Goal: Task Accomplishment & Management: Use online tool/utility

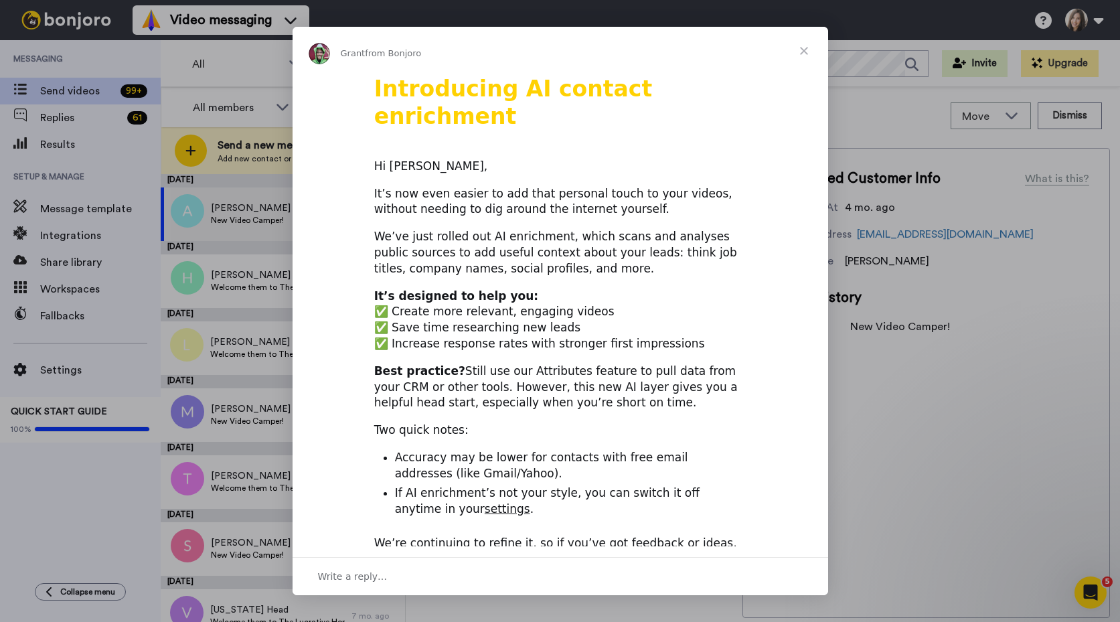
click at [804, 51] on span "Close" at bounding box center [804, 51] width 48 height 48
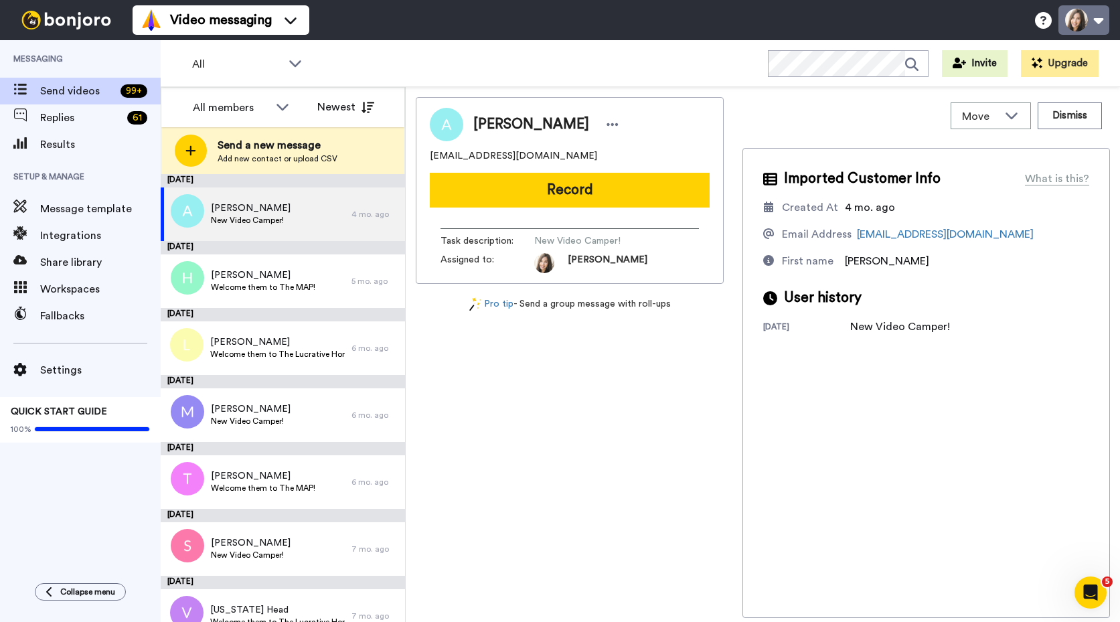
click at [1097, 19] on button at bounding box center [1084, 19] width 51 height 29
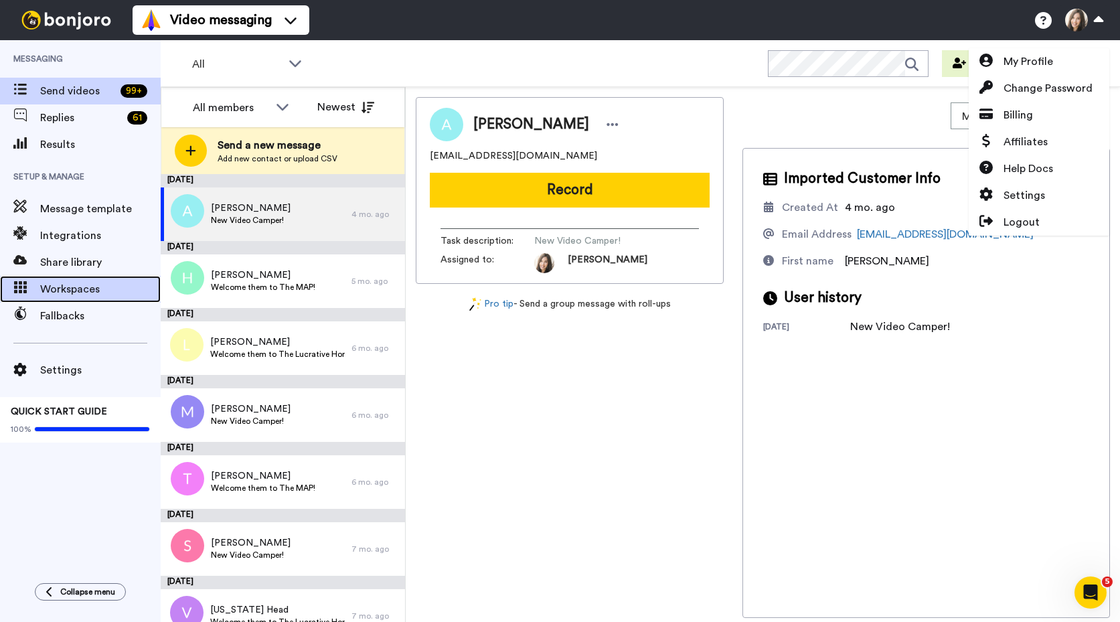
click at [72, 290] on span "Workspaces" at bounding box center [100, 289] width 121 height 16
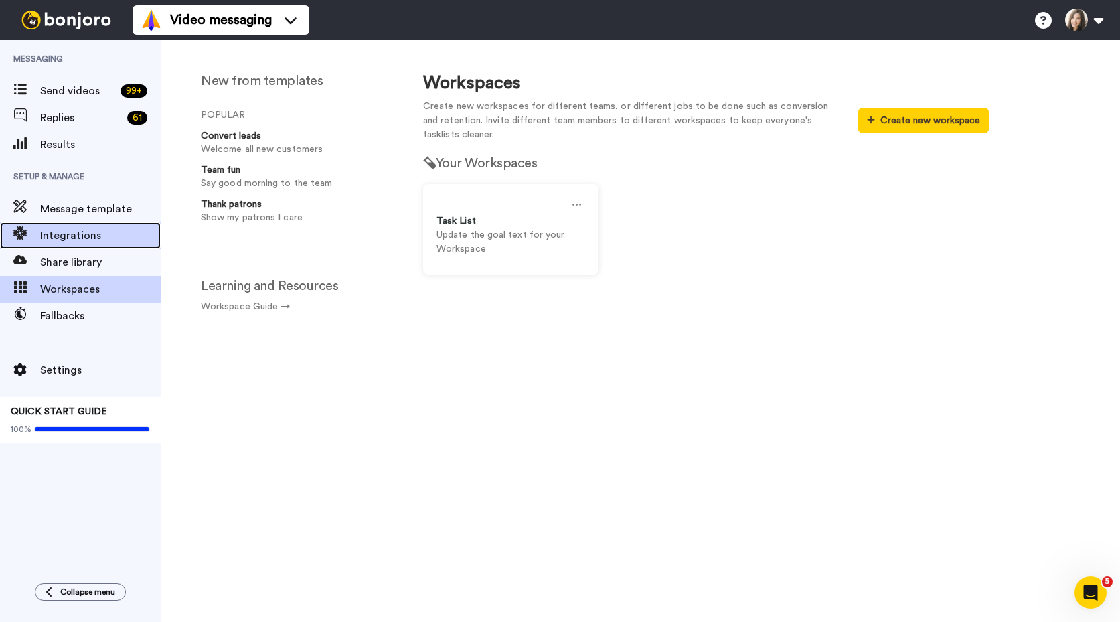
click at [71, 235] on span "Integrations" at bounding box center [100, 236] width 121 height 16
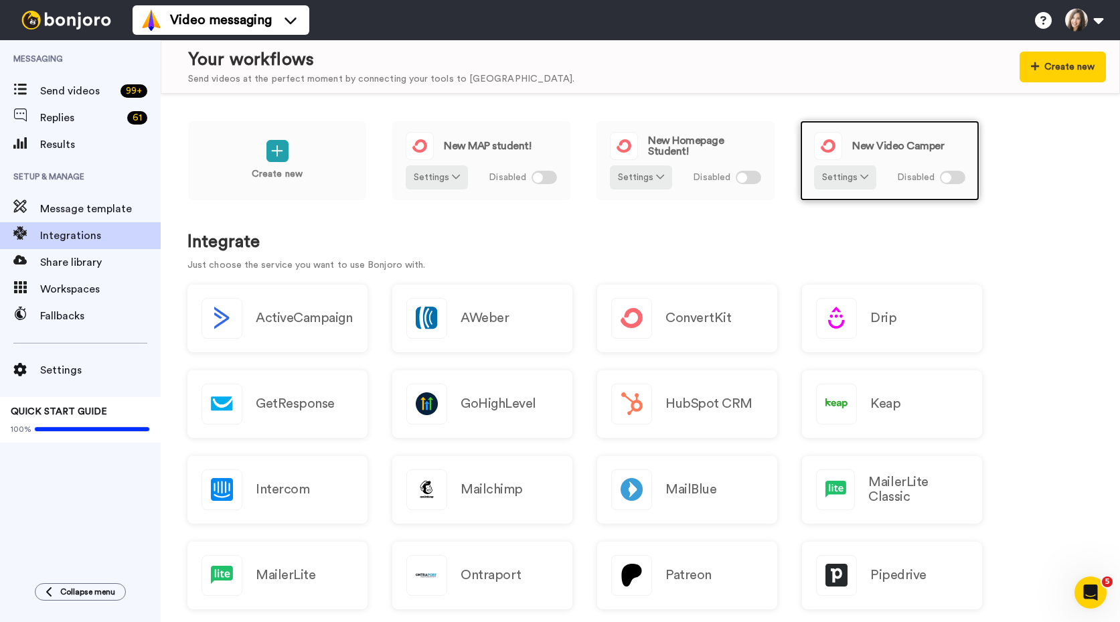
click at [960, 178] on div at bounding box center [952, 177] width 25 height 13
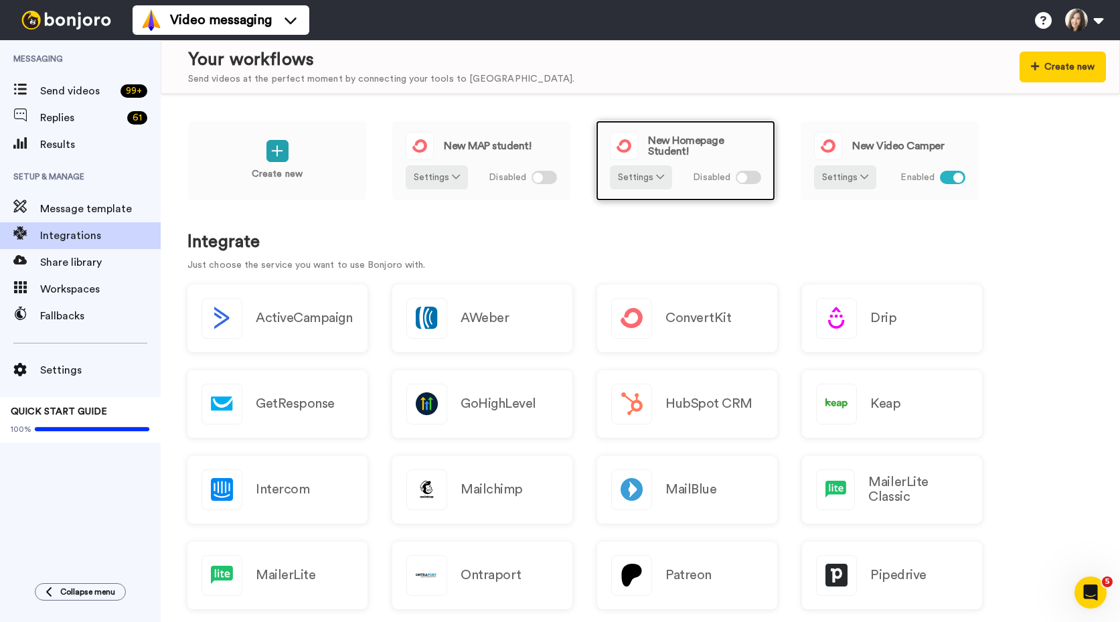
click at [752, 177] on div at bounding box center [748, 177] width 25 height 13
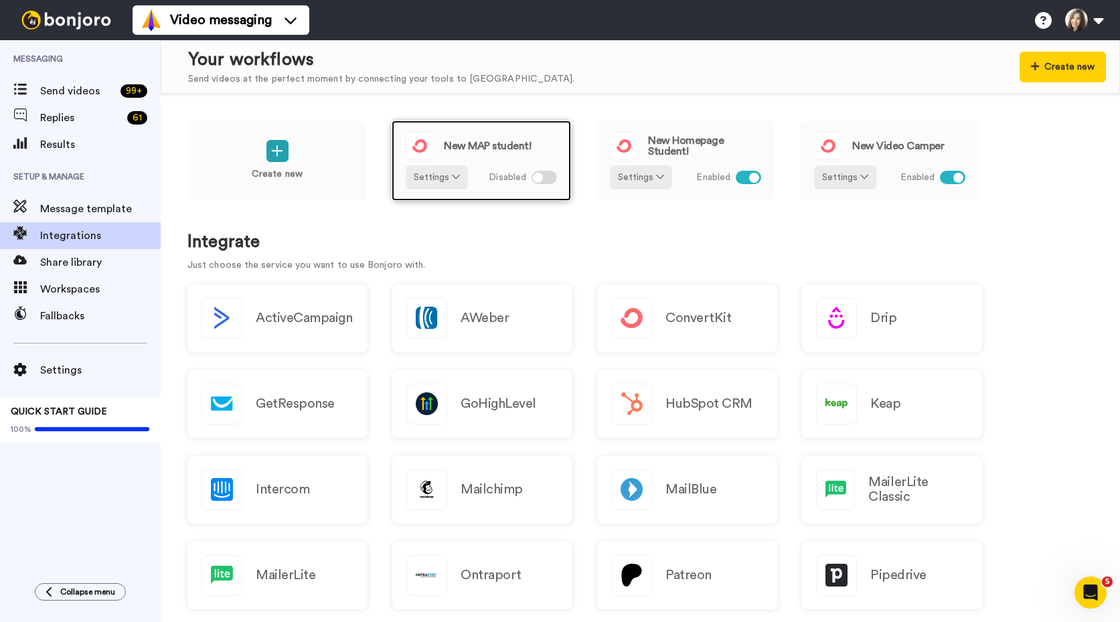
click at [552, 177] on div at bounding box center [544, 177] width 25 height 13
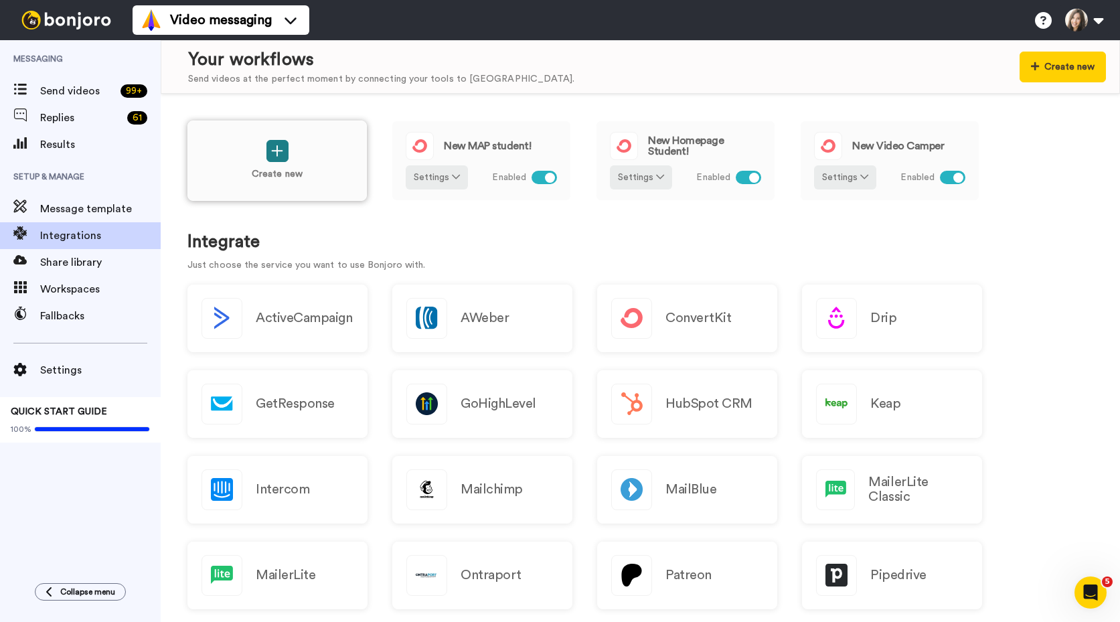
click at [275, 159] on button at bounding box center [277, 151] width 22 height 22
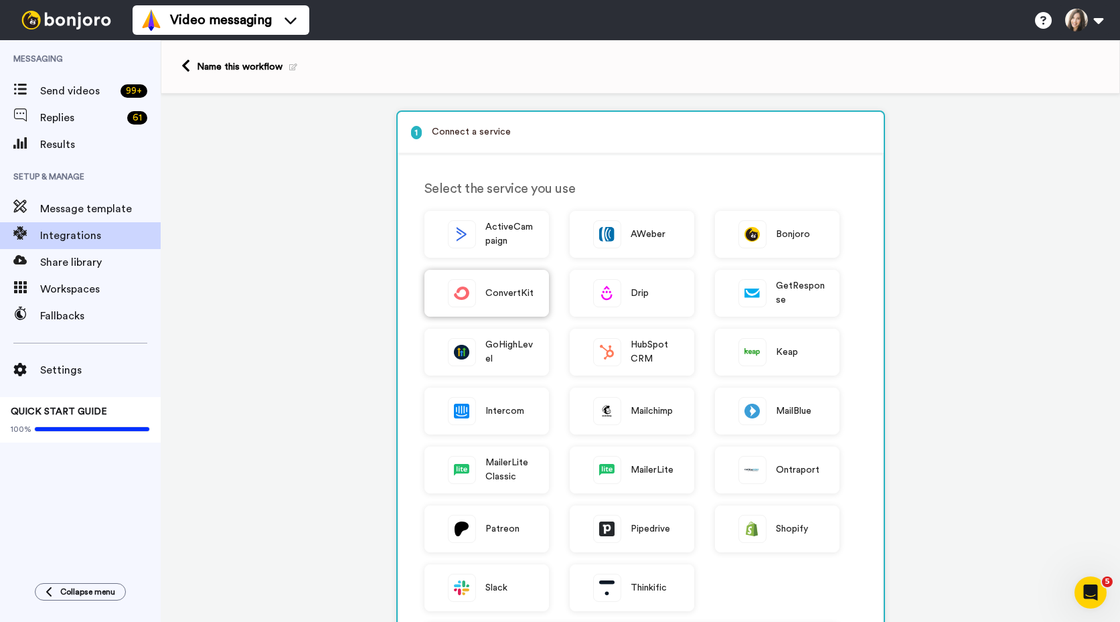
click at [498, 292] on span "ConvertKit" at bounding box center [509, 294] width 49 height 14
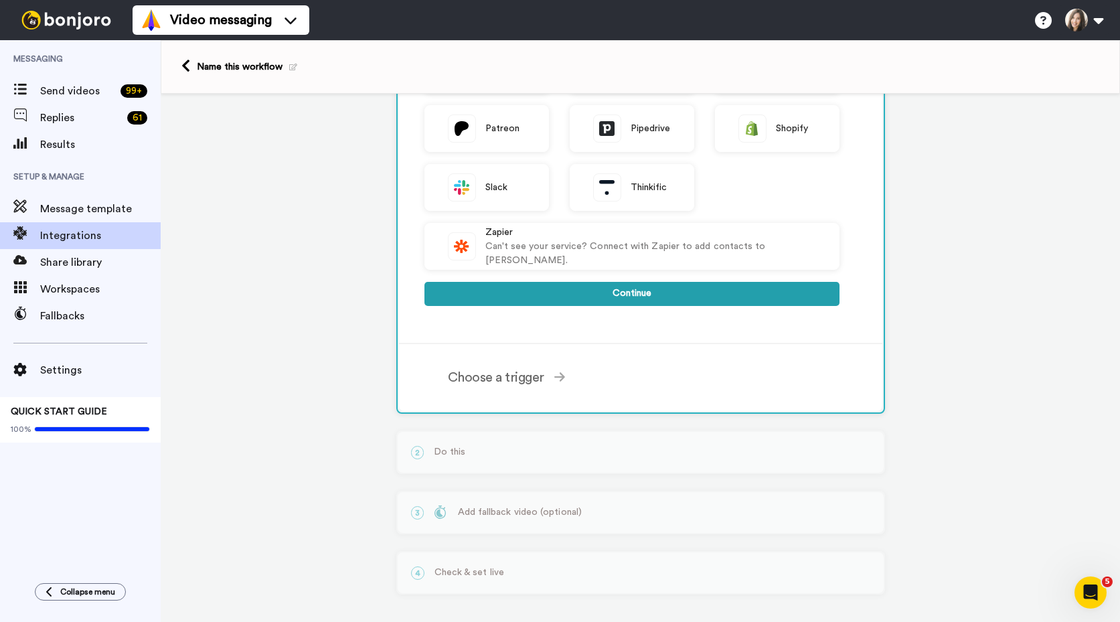
scroll to position [408, 0]
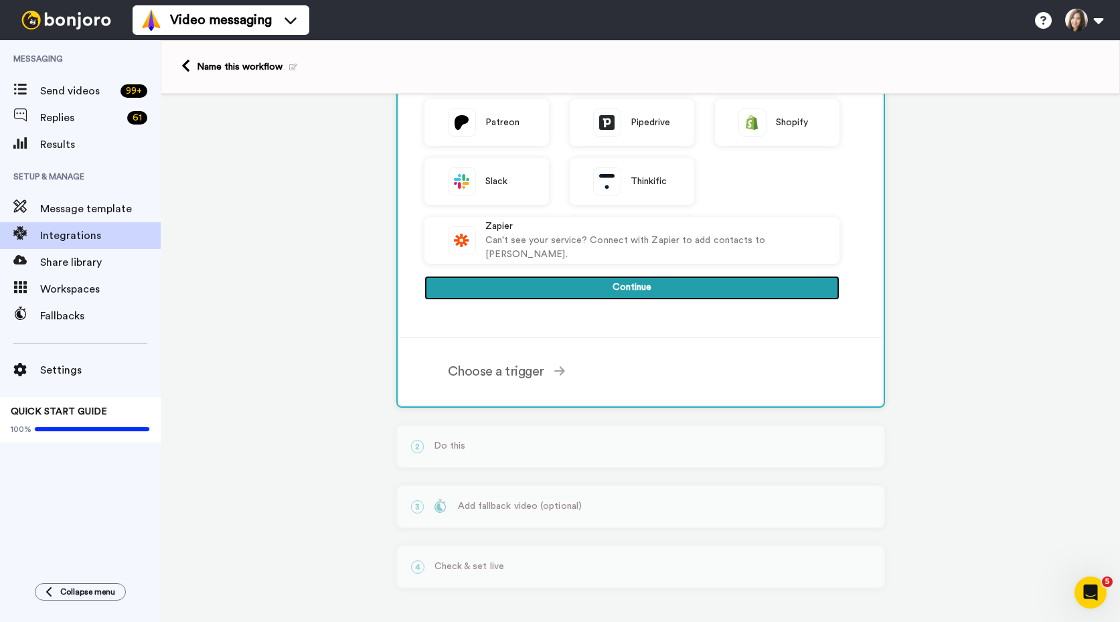
click at [635, 286] on button "Continue" at bounding box center [632, 288] width 415 height 24
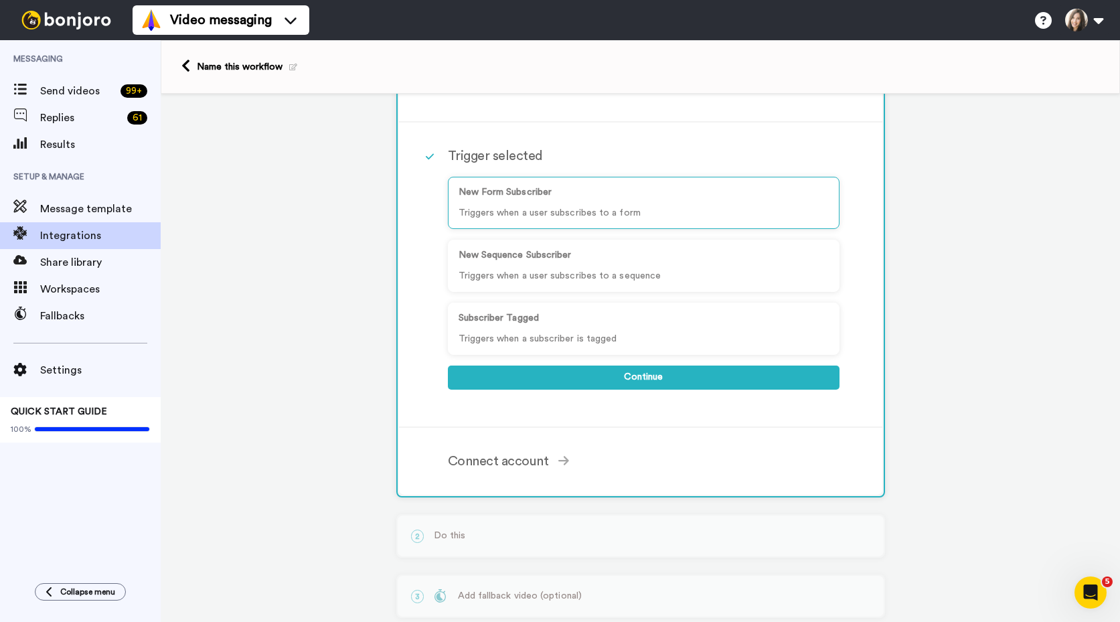
scroll to position [100, 0]
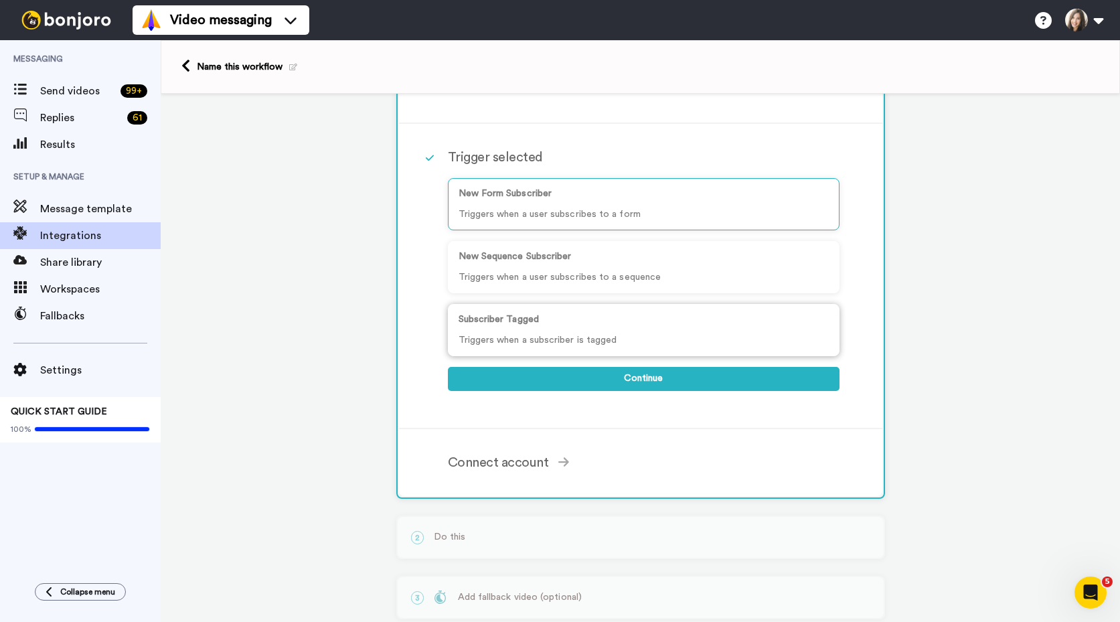
click at [532, 332] on div "Subscriber Tagged Triggers when a subscriber is tagged" at bounding box center [644, 330] width 392 height 52
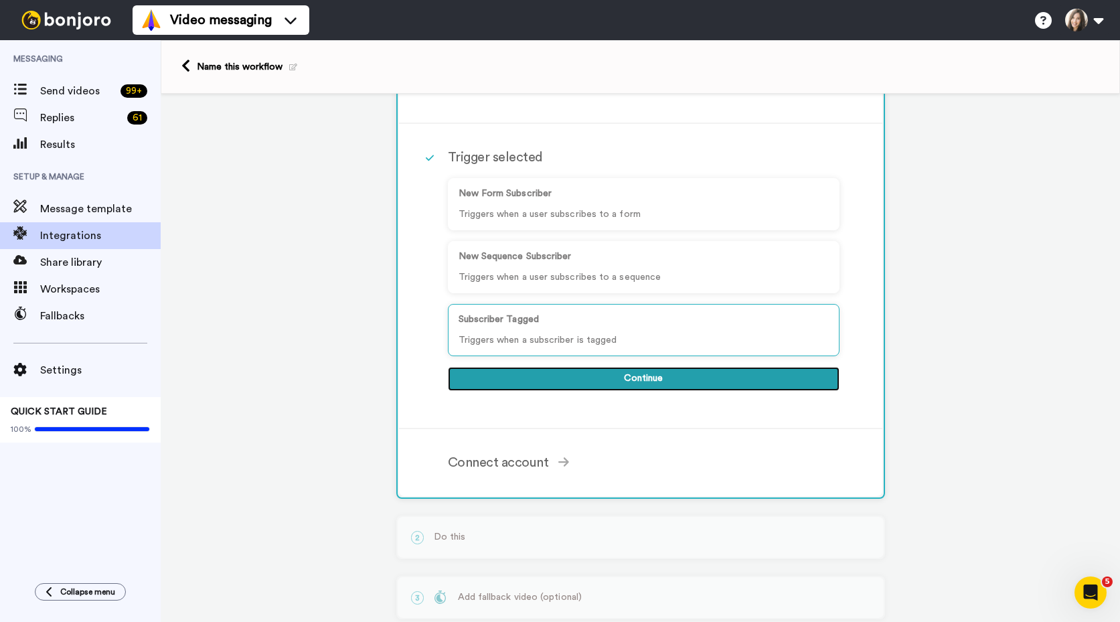
click at [621, 377] on button "Continue" at bounding box center [644, 379] width 392 height 24
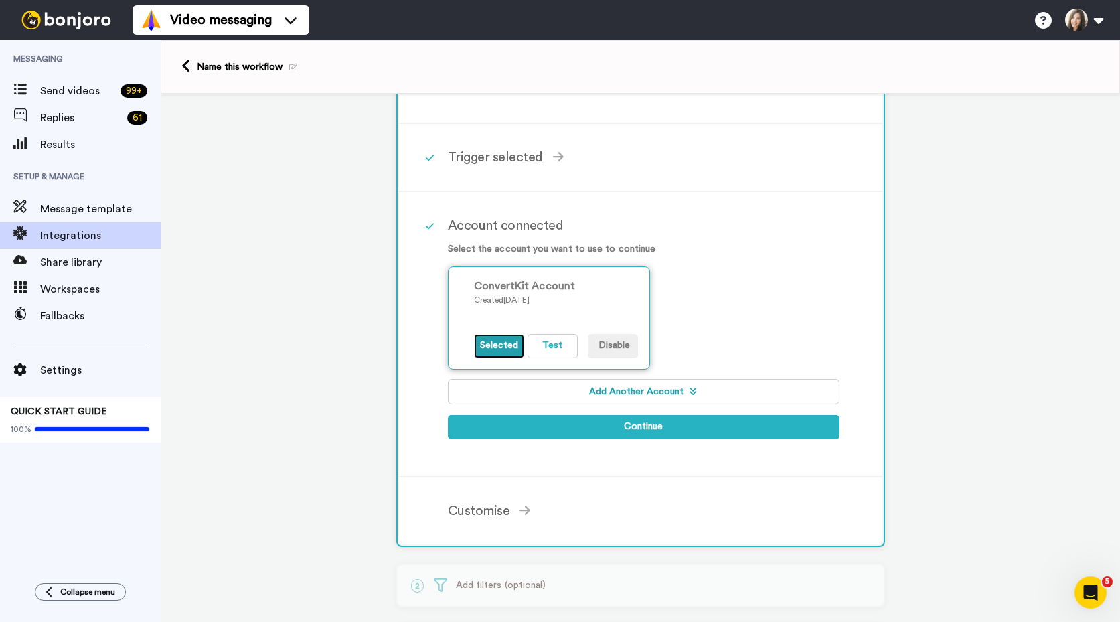
click at [497, 345] on button "Selected" at bounding box center [499, 346] width 50 height 24
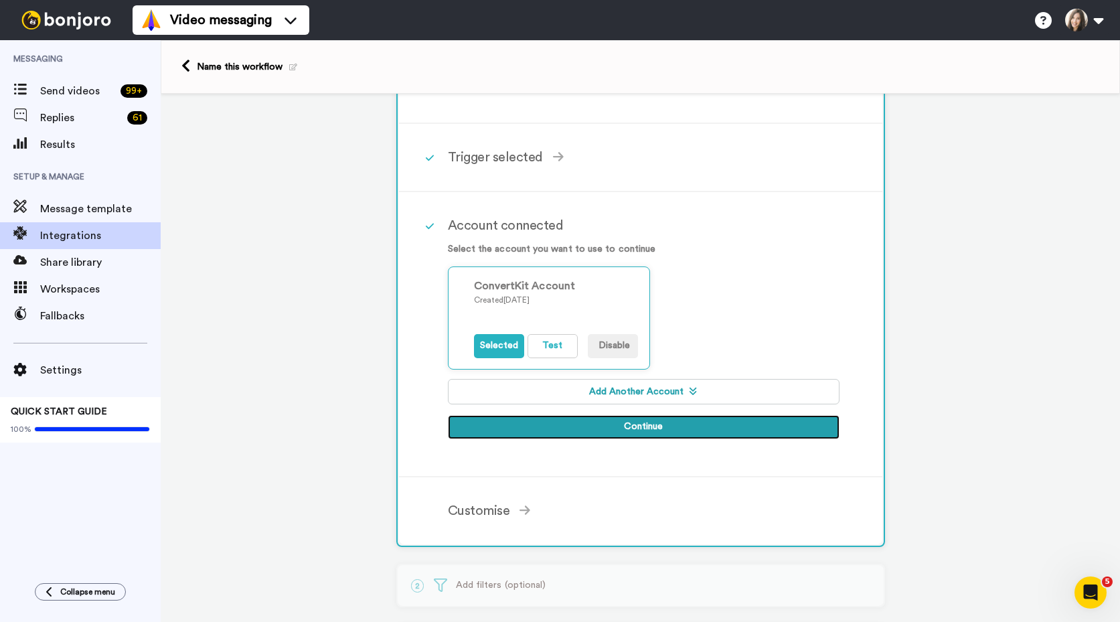
click at [626, 429] on button "Continue" at bounding box center [644, 427] width 392 height 24
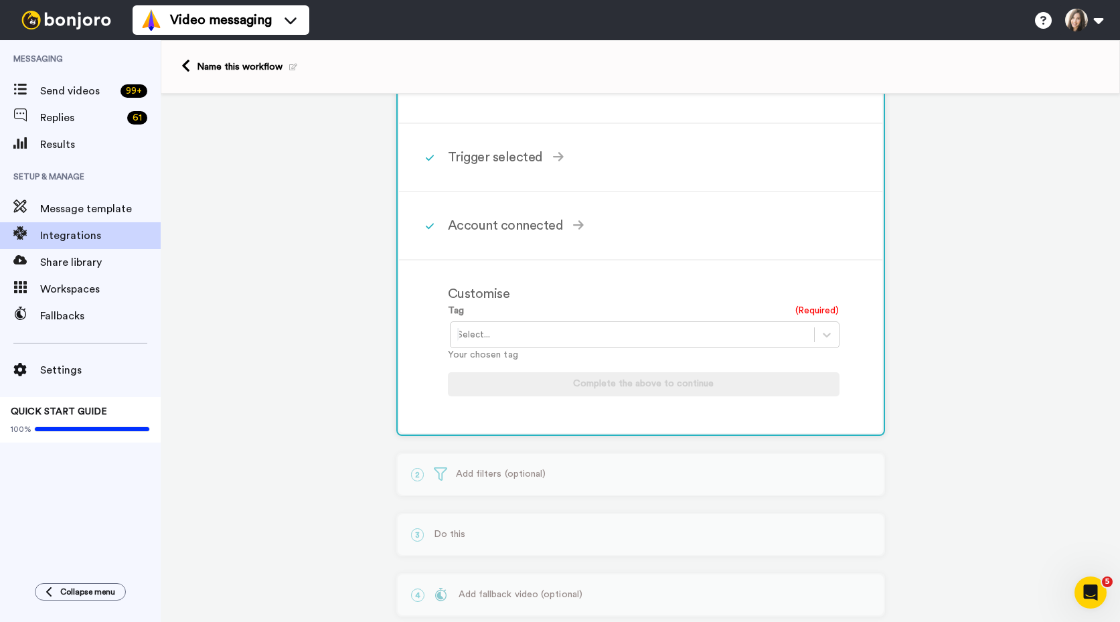
click at [536, 337] on div at bounding box center [632, 335] width 350 height 16
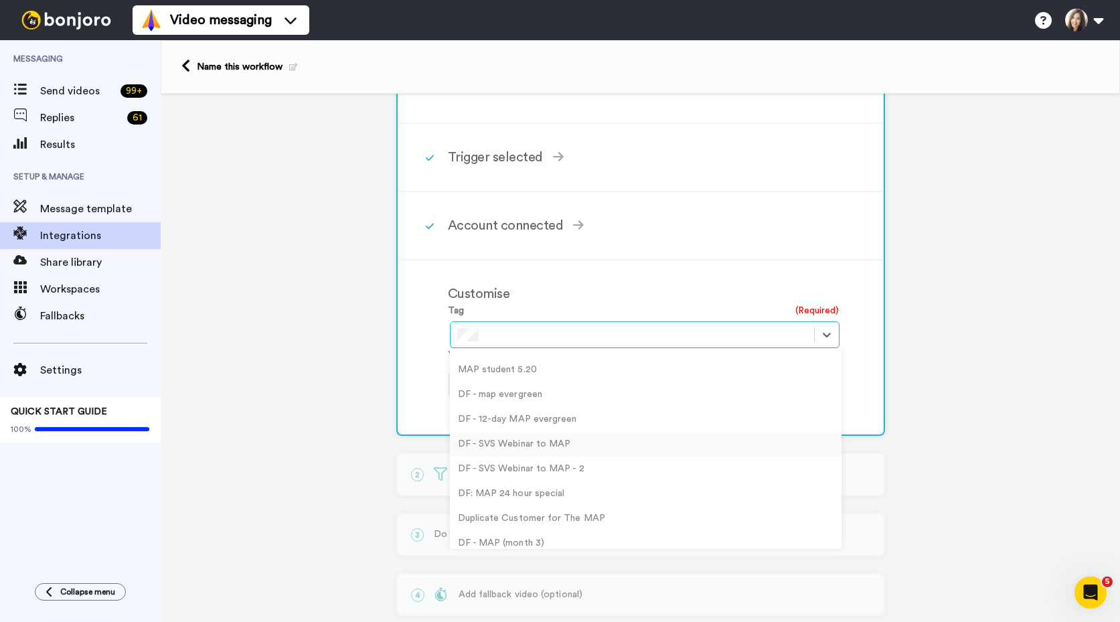
scroll to position [0, 0]
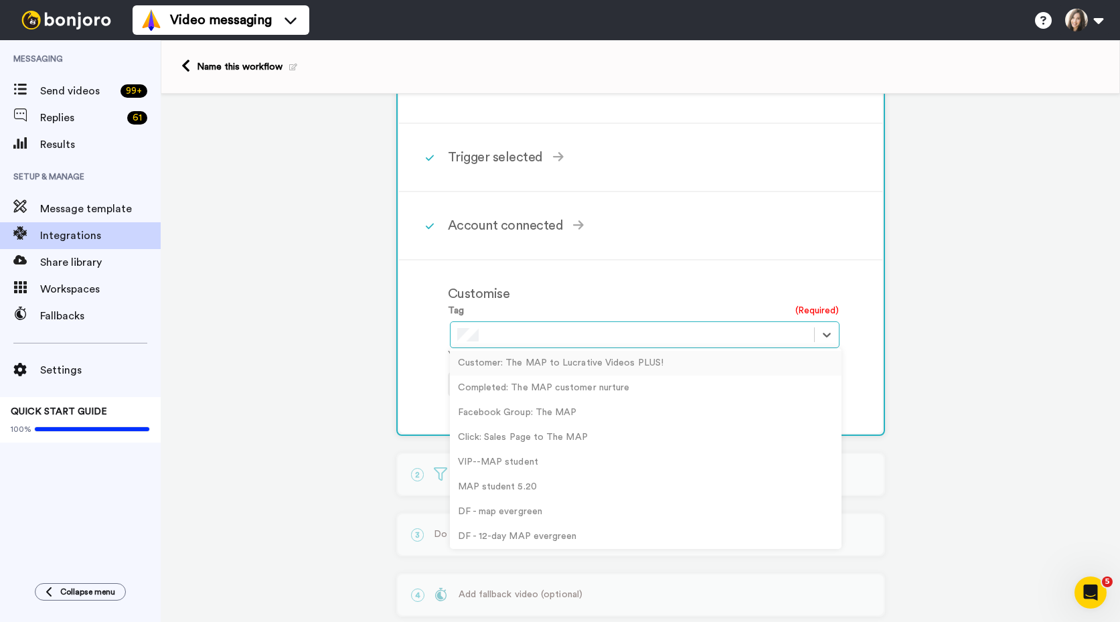
click at [535, 370] on div "Customer: The MAP to Lucrative Videos PLUS!" at bounding box center [646, 363] width 392 height 25
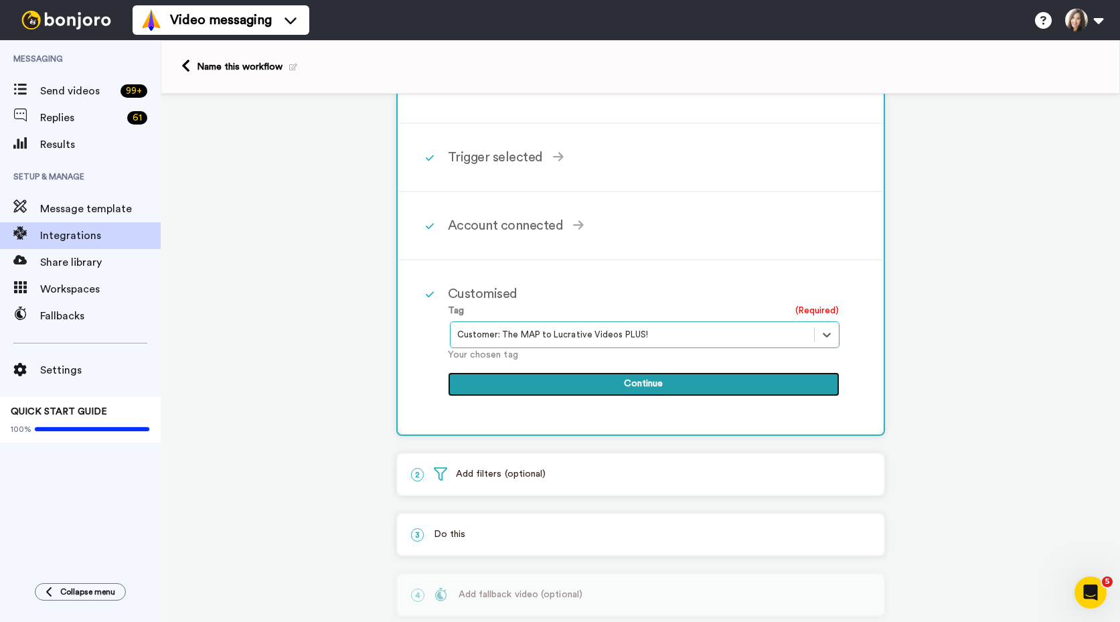
click at [595, 382] on button "Continue" at bounding box center [644, 384] width 392 height 24
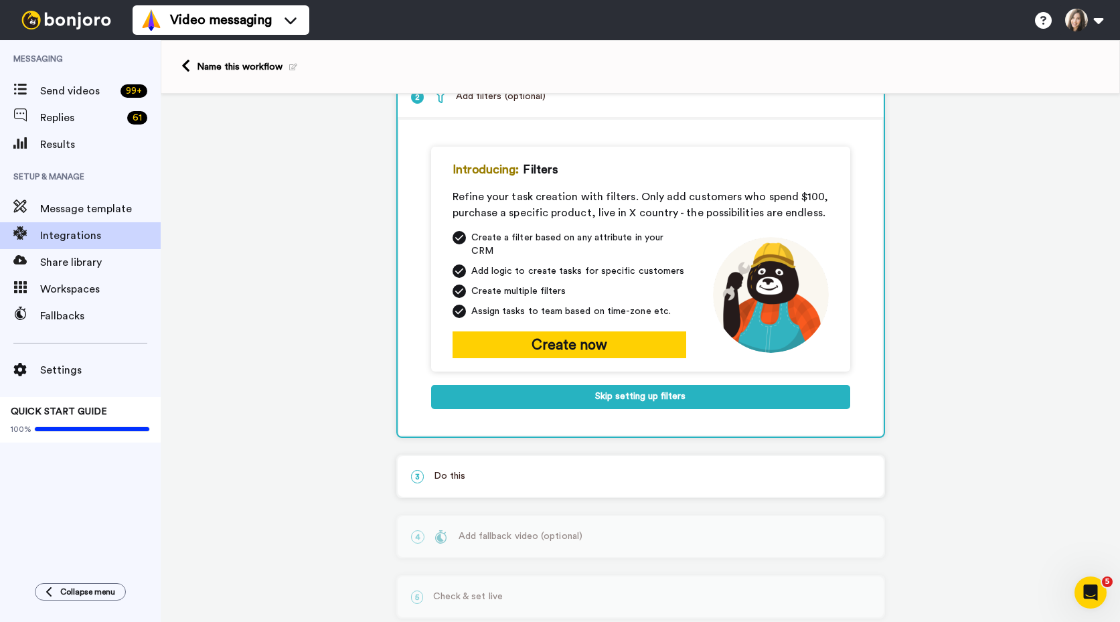
scroll to position [94, 0]
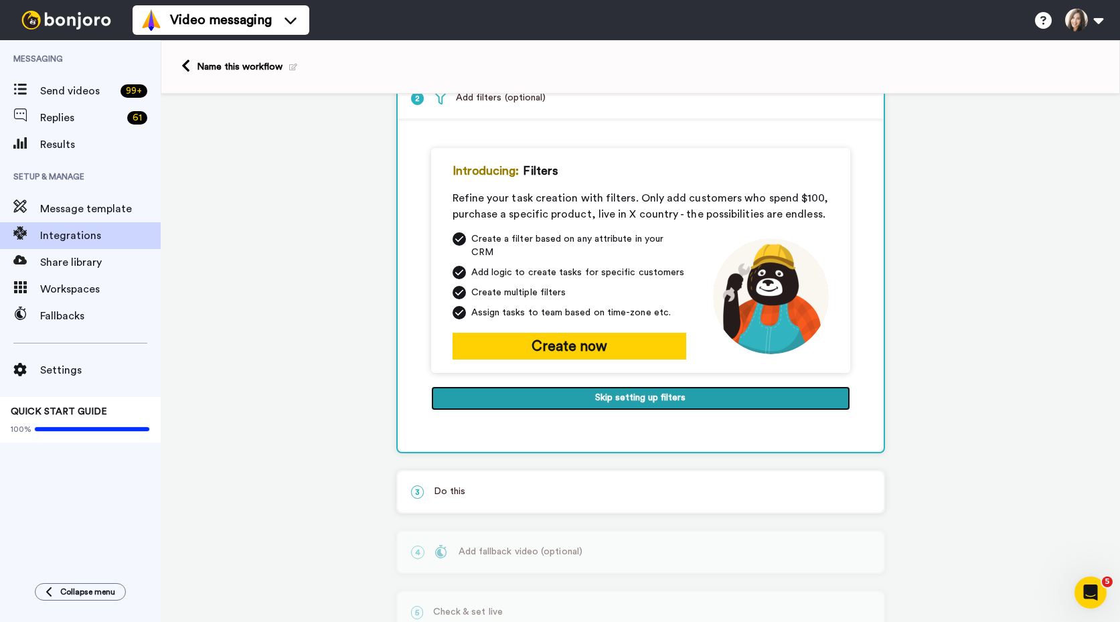
click at [634, 393] on button "Skip setting up filters" at bounding box center [640, 398] width 419 height 24
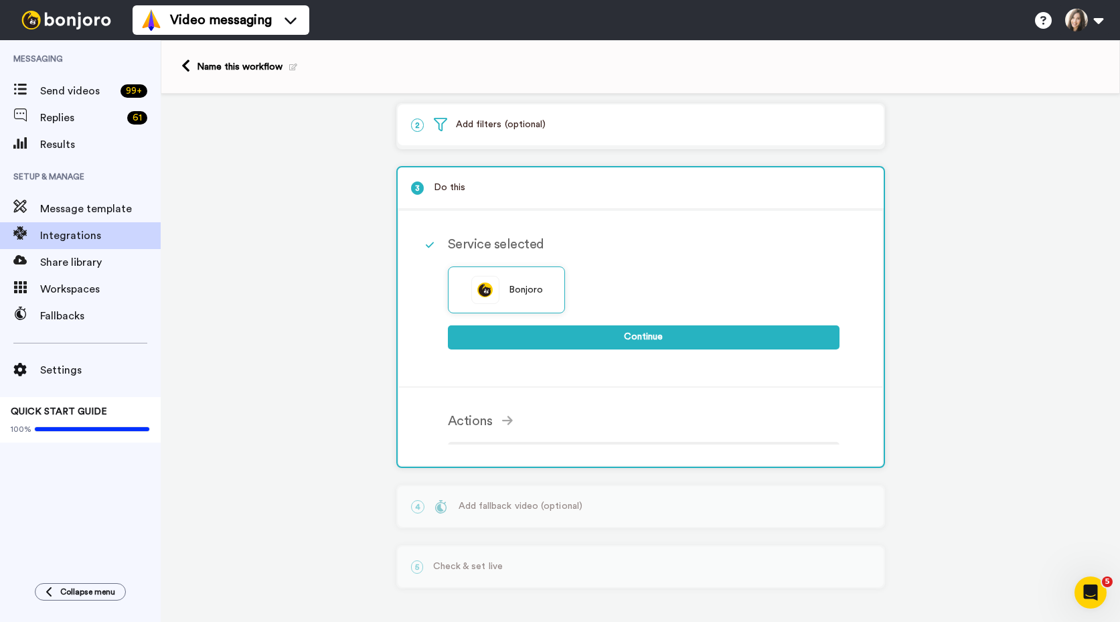
scroll to position [58, 0]
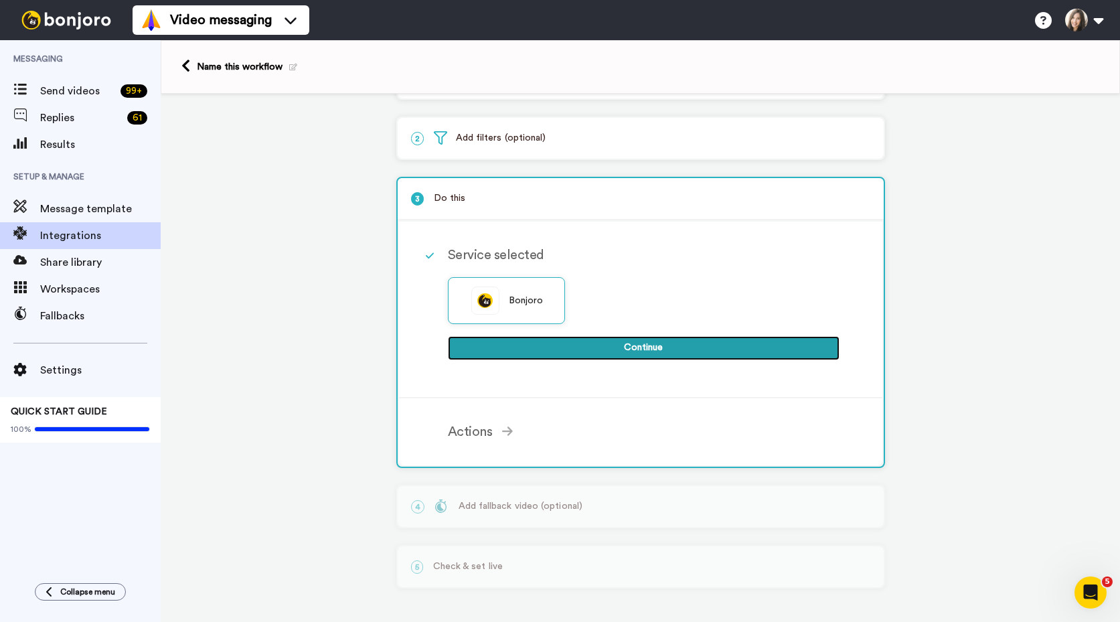
click at [641, 348] on button "Continue" at bounding box center [644, 348] width 392 height 24
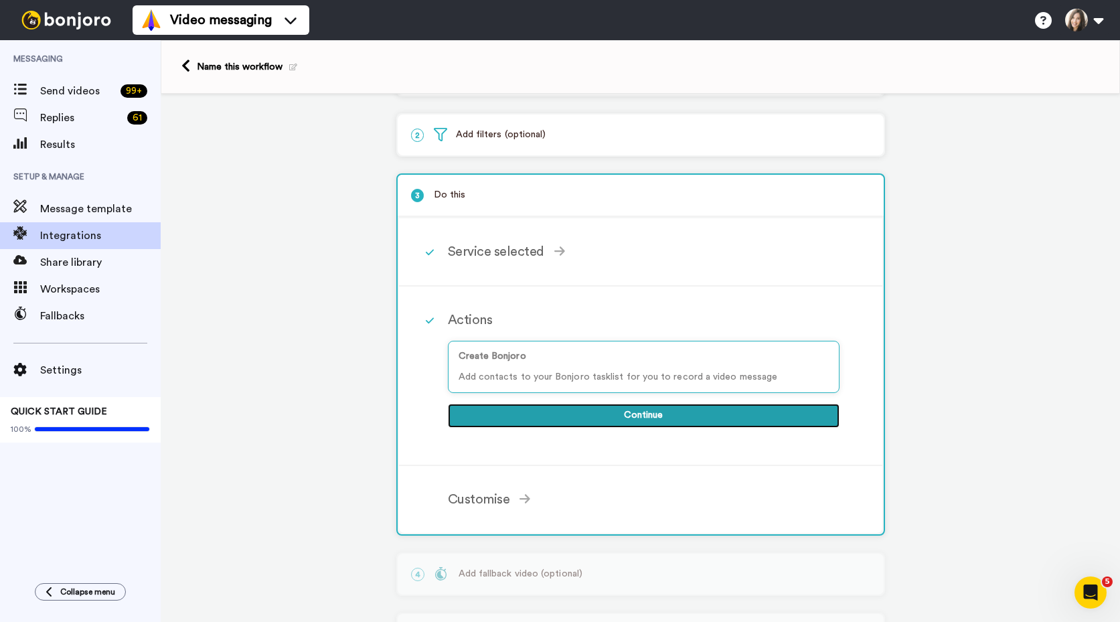
click at [648, 420] on button "Continue" at bounding box center [644, 416] width 392 height 24
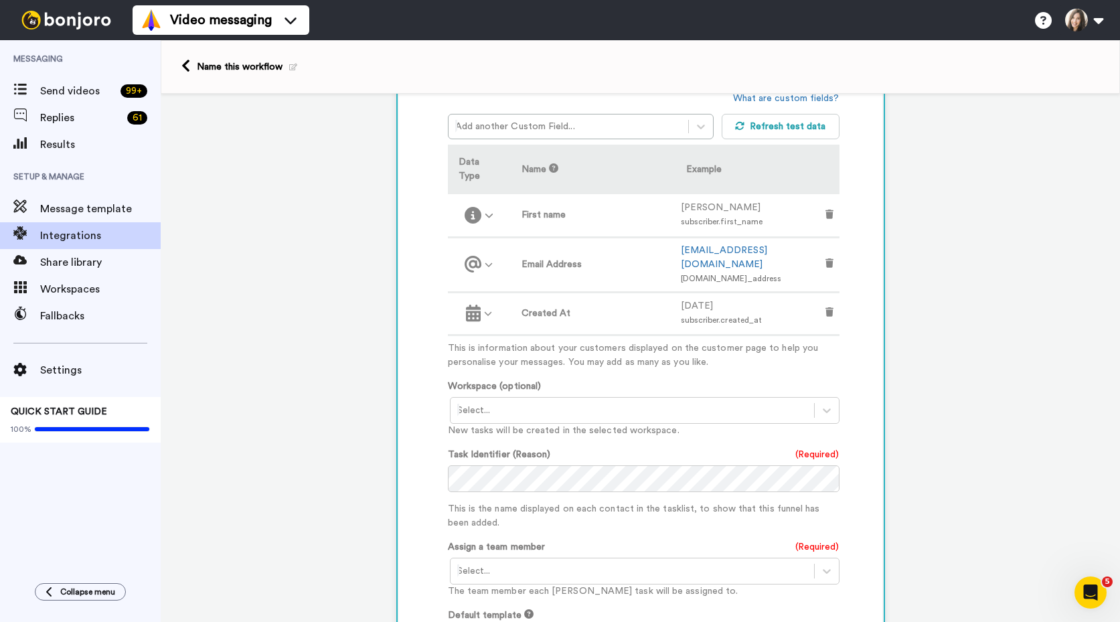
scroll to position [384, 0]
click at [564, 400] on div at bounding box center [632, 408] width 350 height 16
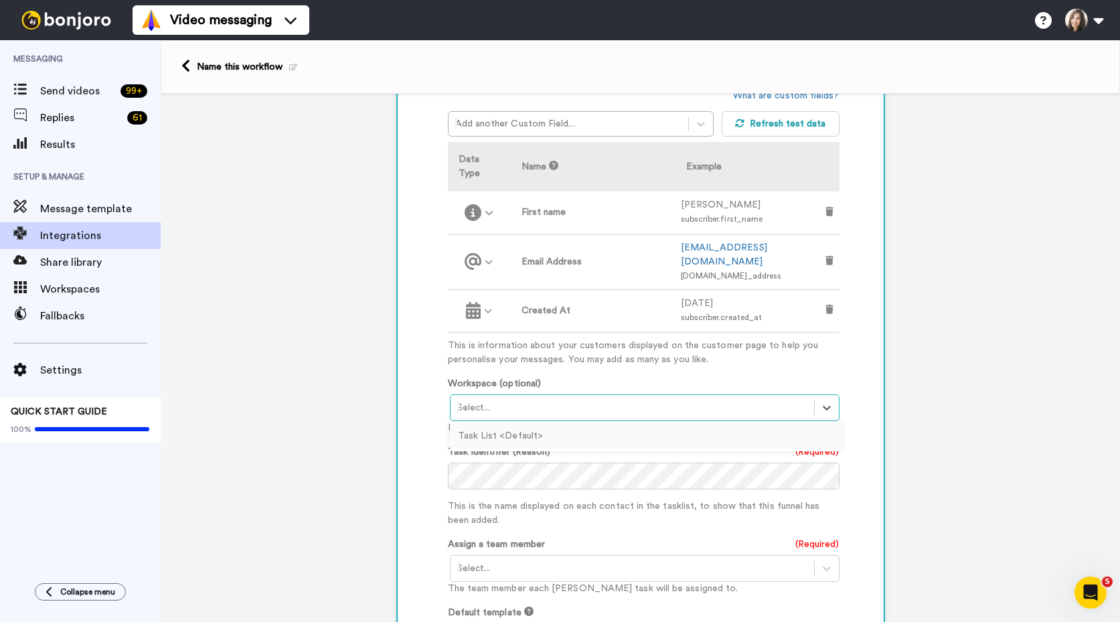
click at [498, 424] on div "Task List <Default>" at bounding box center [646, 436] width 392 height 25
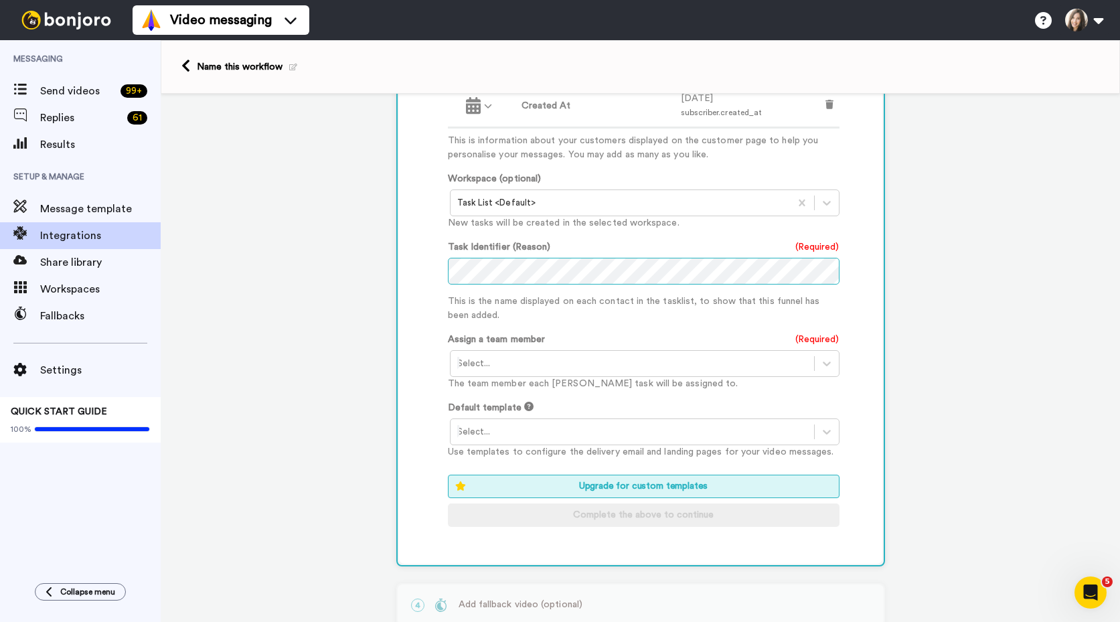
scroll to position [591, 0]
click at [526, 352] on div "Select..." at bounding box center [633, 362] width 364 height 21
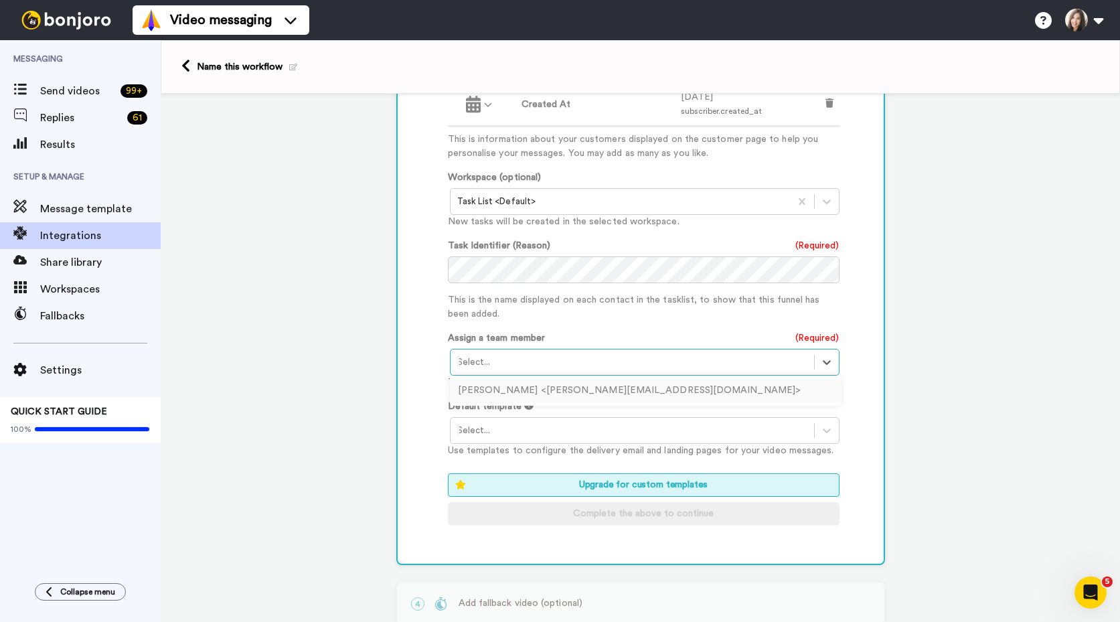
click at [521, 378] on div "Patricia Kelikani <patricia@kelikanifilms.com>" at bounding box center [646, 390] width 392 height 25
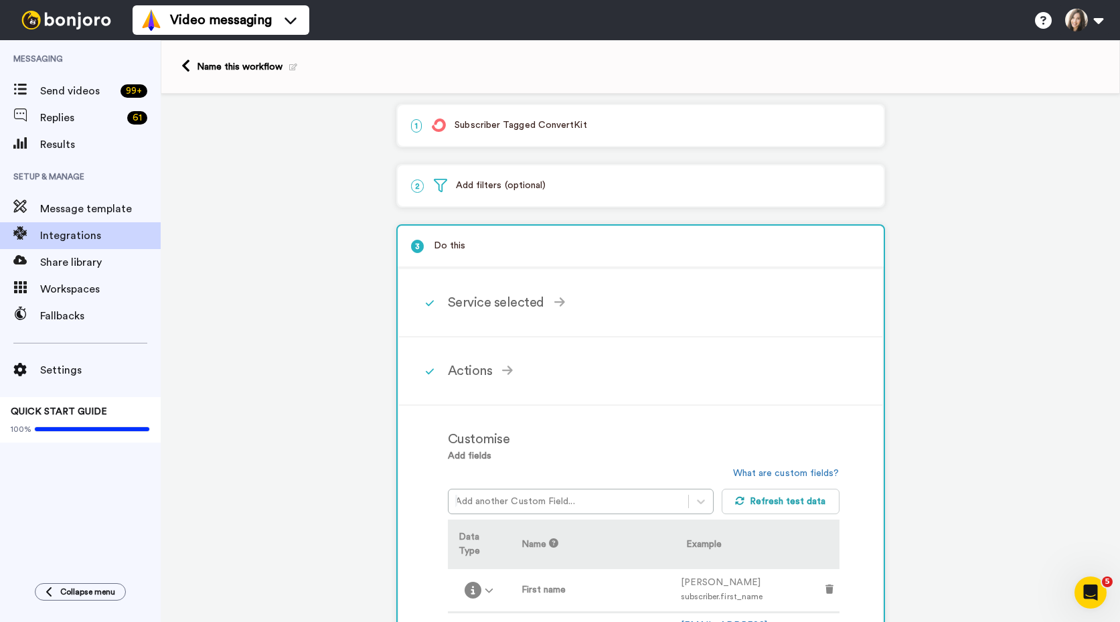
scroll to position [0, 0]
